Goal: Communication & Community: Ask a question

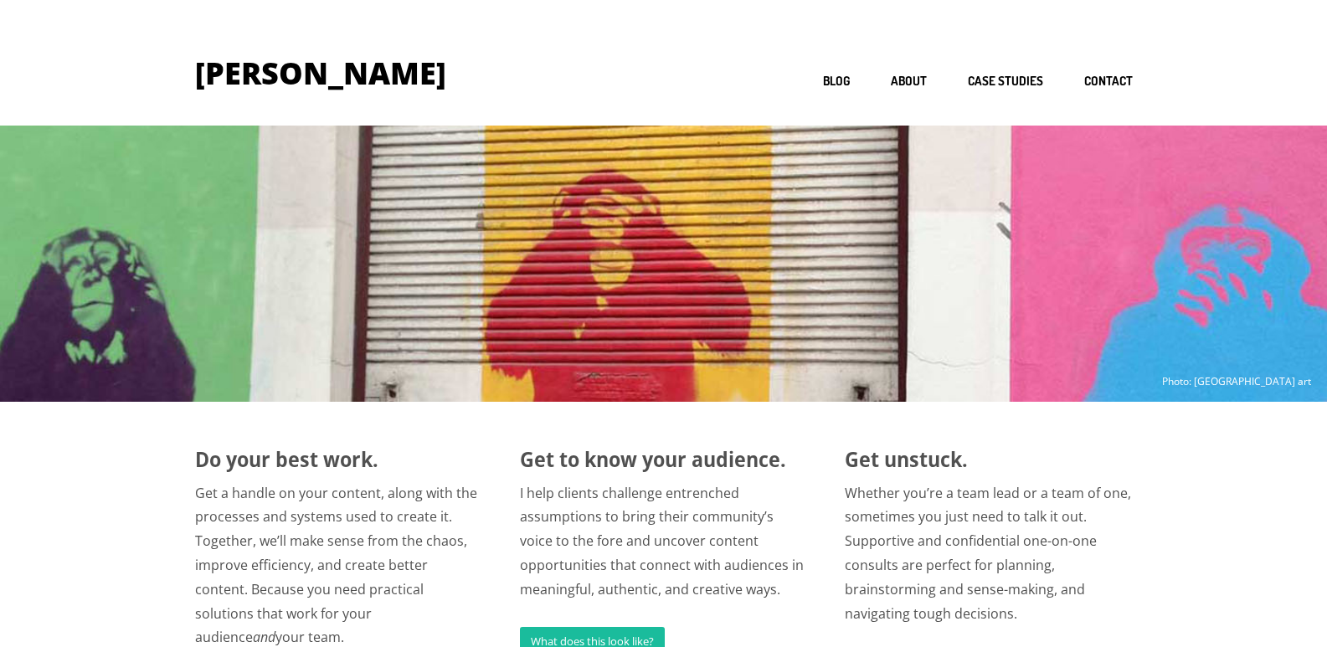
click at [1084, 74] on link "Contact" at bounding box center [1108, 82] width 49 height 16
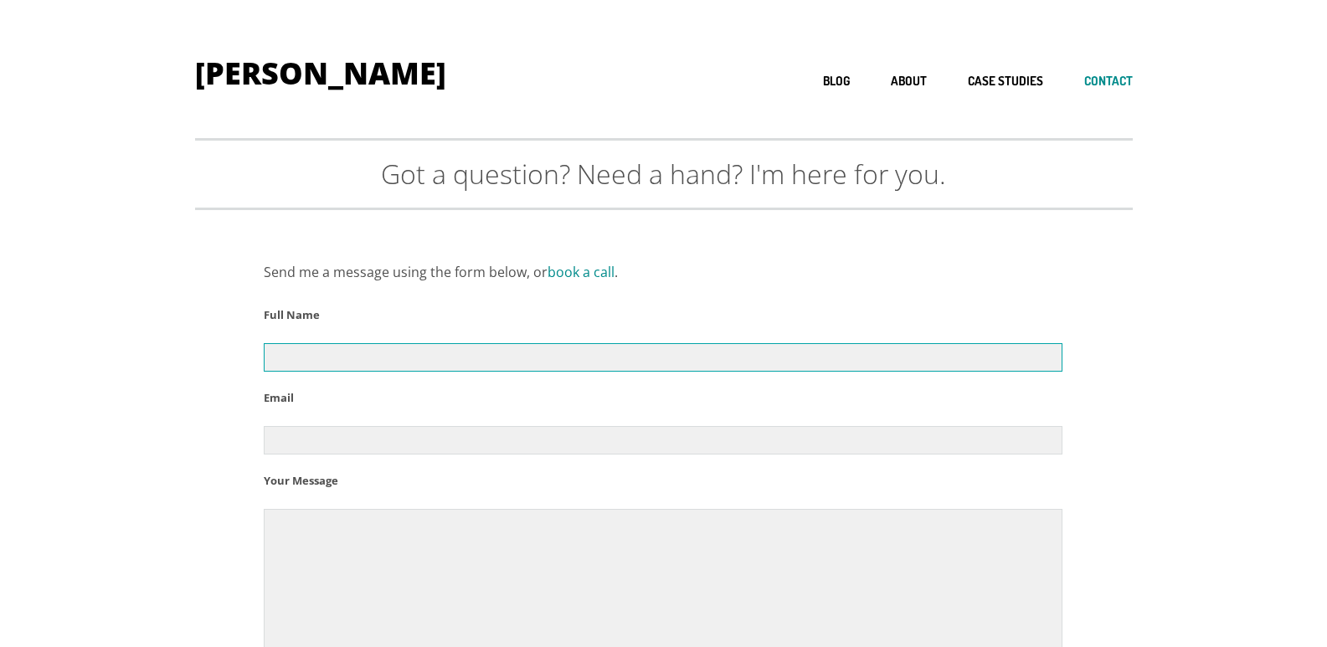
click at [439, 357] on input "Contact form" at bounding box center [663, 357] width 798 height 28
type input "Alan Hayslett"
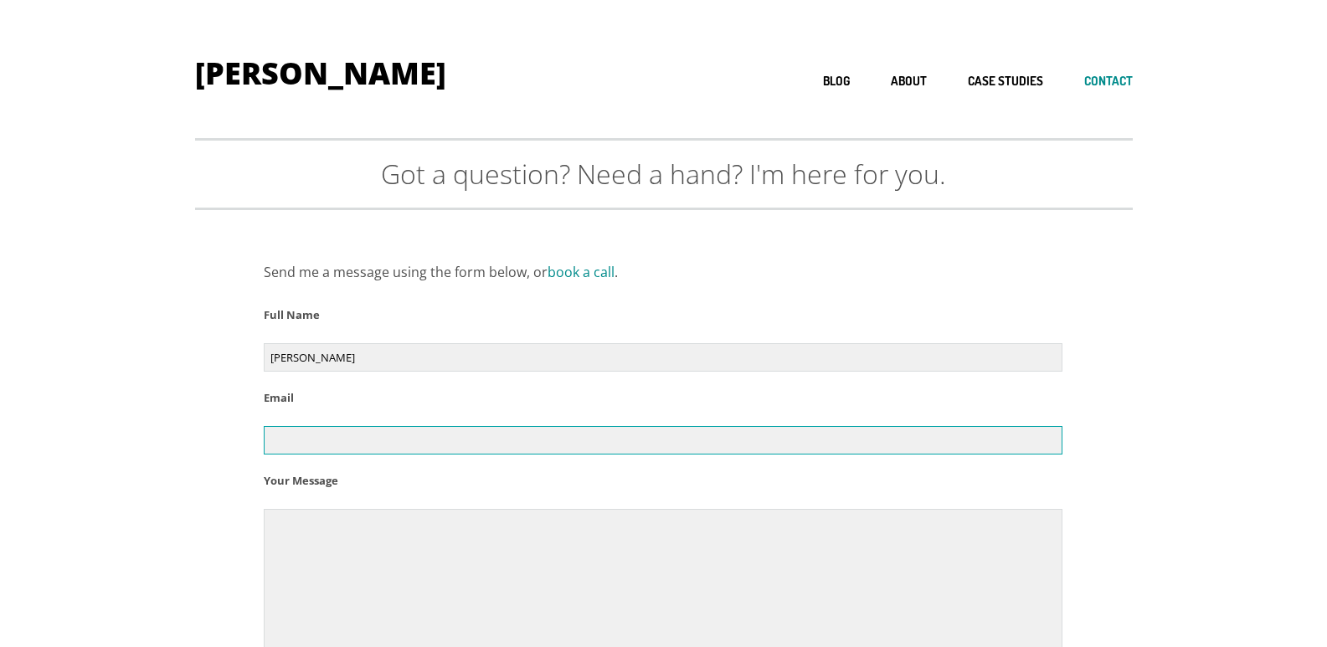
click at [328, 449] on input "Contact form" at bounding box center [663, 440] width 798 height 28
type input "alan@cleanerincalifornia.com"
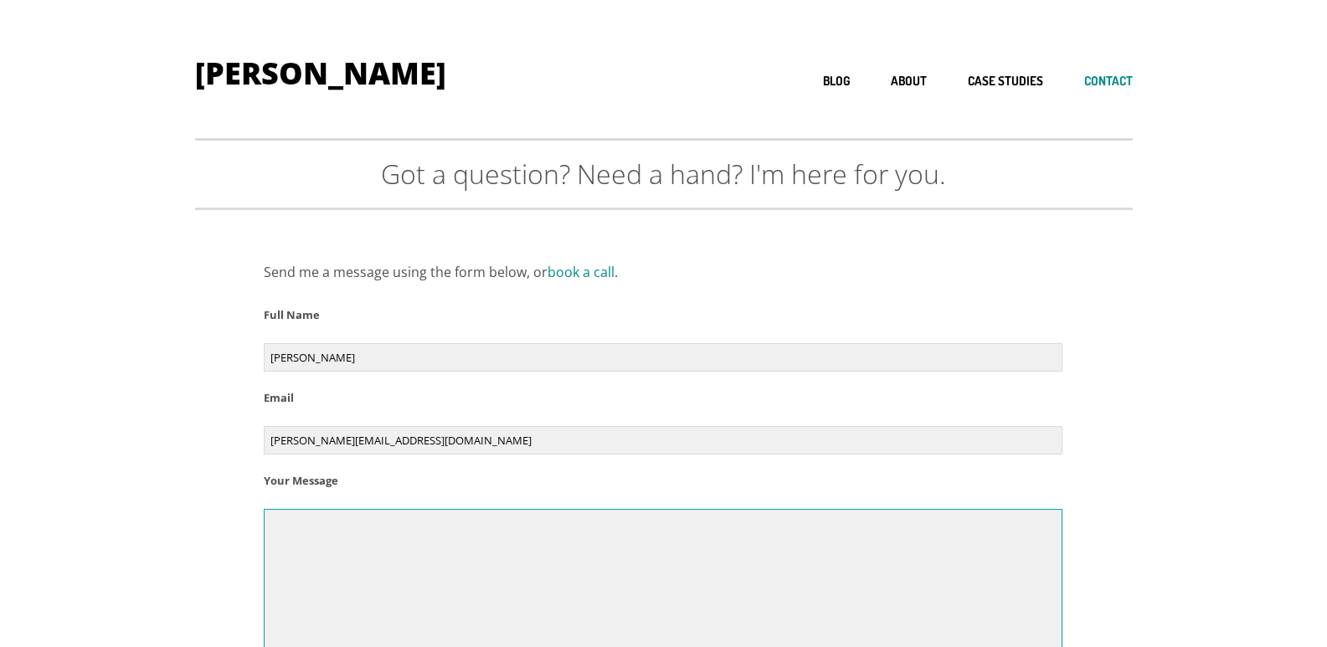
click at [296, 546] on textarea "Contact form" at bounding box center [663, 591] width 798 height 164
paste textarea "Do you need an upgrade to your facility cleaning services? Thank you for all yo…"
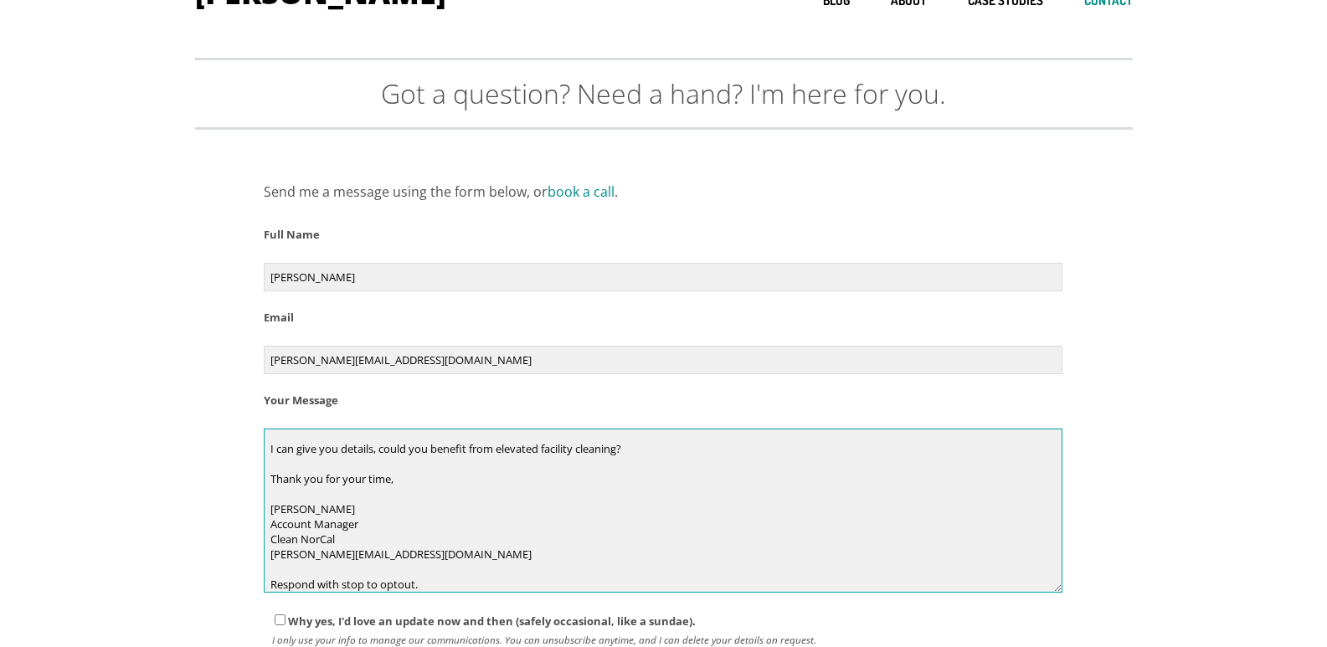
scroll to position [360, 0]
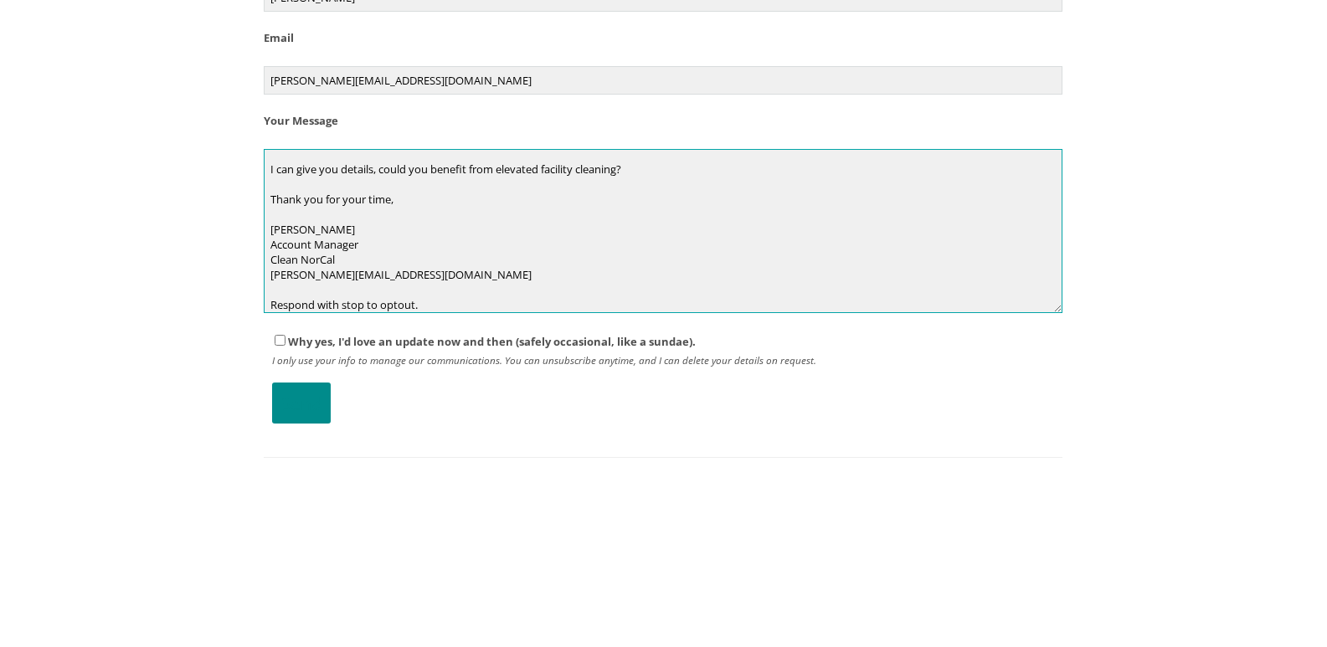
type textarea "Do you need an upgrade to your facility cleaning services? Thank you for all yo…"
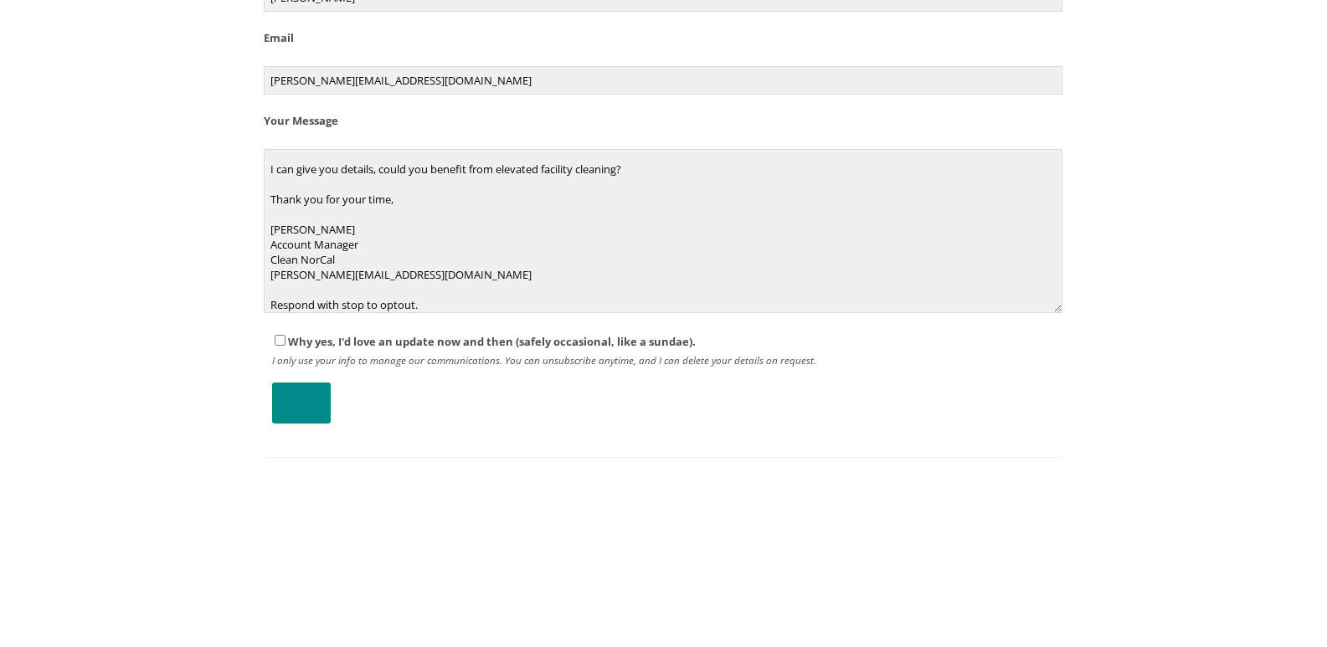
click at [300, 399] on input "Send" at bounding box center [301, 402] width 59 height 41
